Goal: Information Seeking & Learning: Learn about a topic

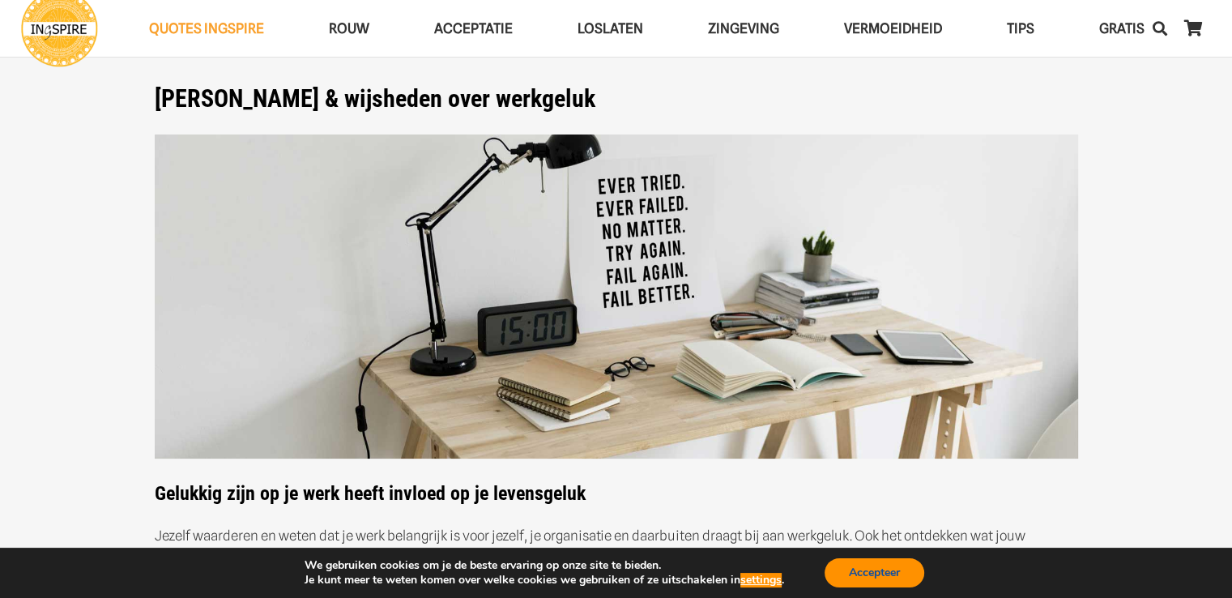
click at [890, 574] on button "Accepteer" at bounding box center [874, 572] width 100 height 29
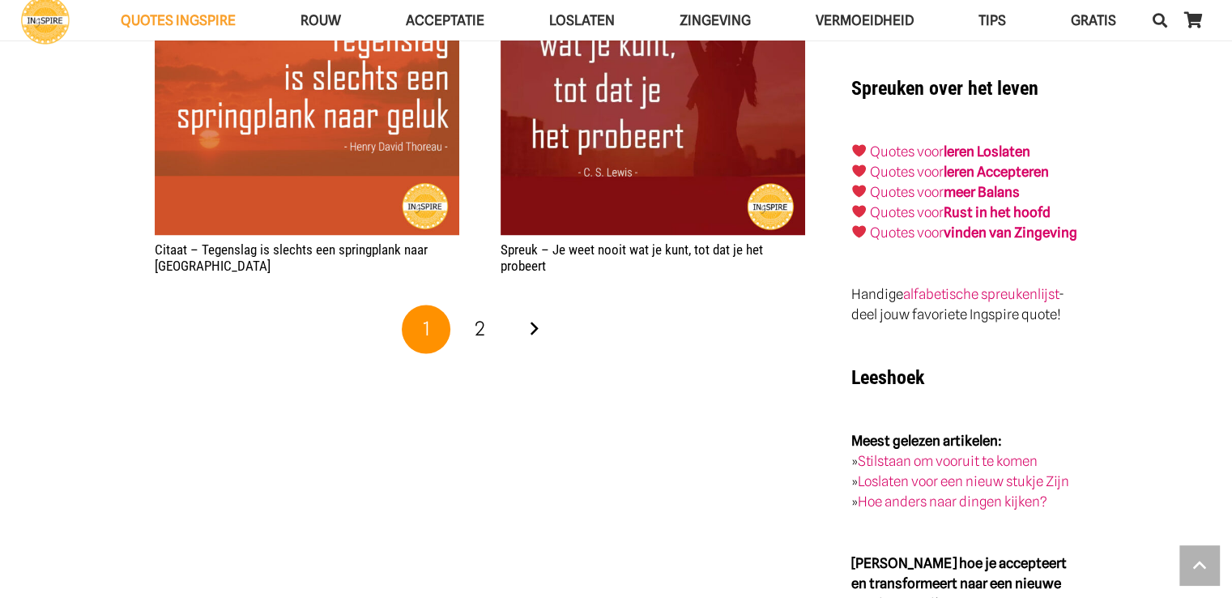
scroll to position [2795, 0]
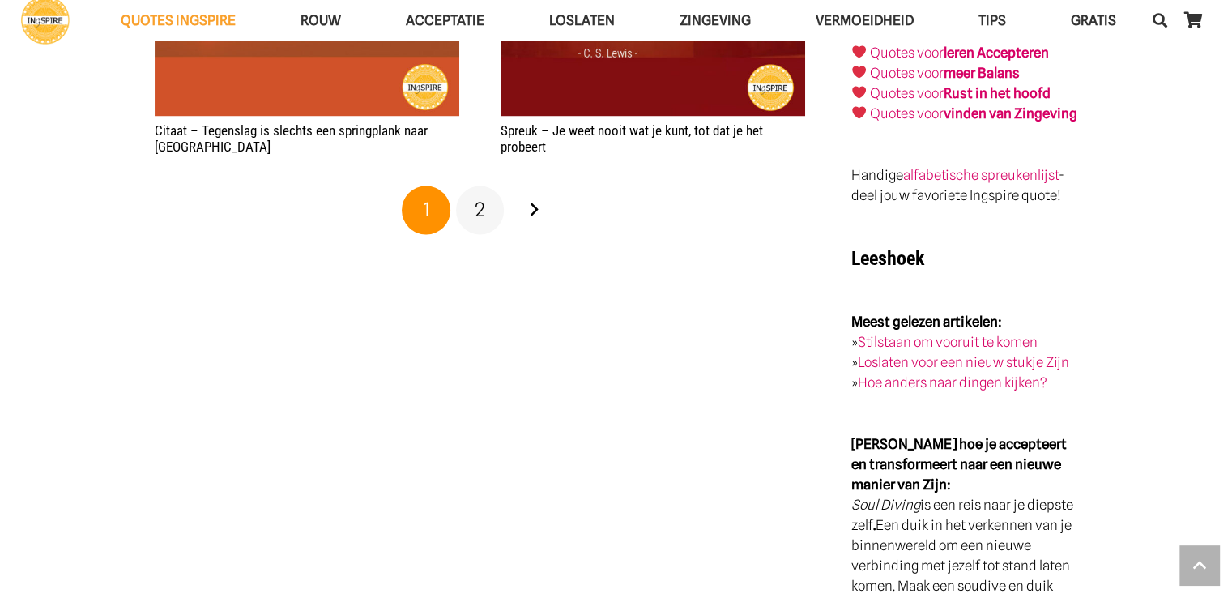
click at [478, 217] on span "2" at bounding box center [479, 209] width 11 height 23
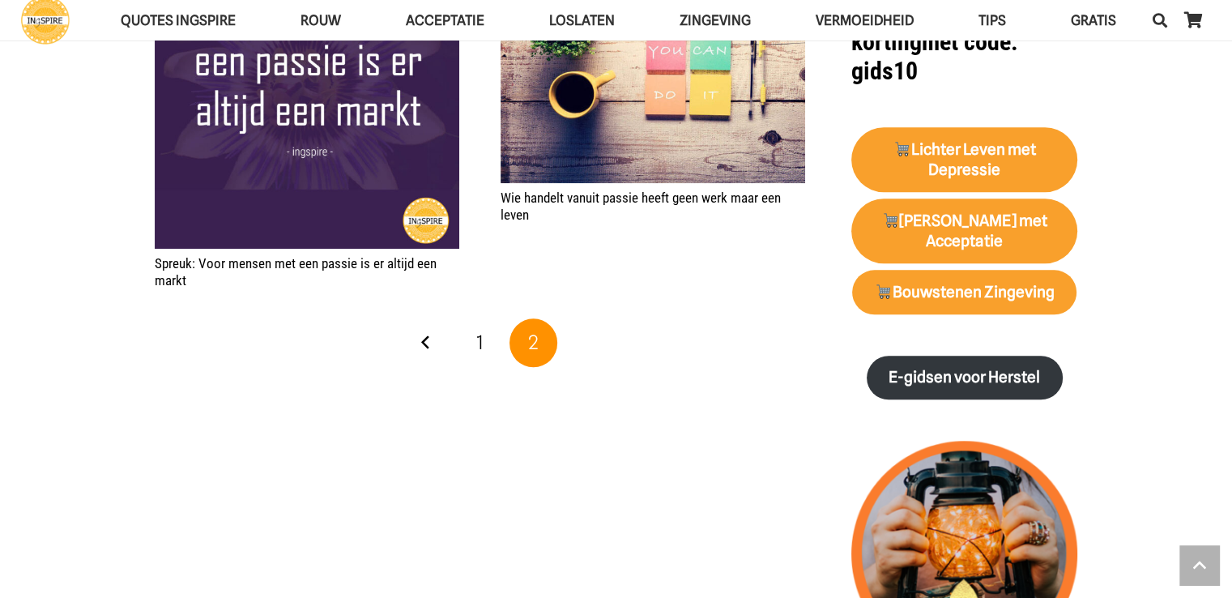
scroll to position [1619, 0]
